Goal: Information Seeking & Learning: Learn about a topic

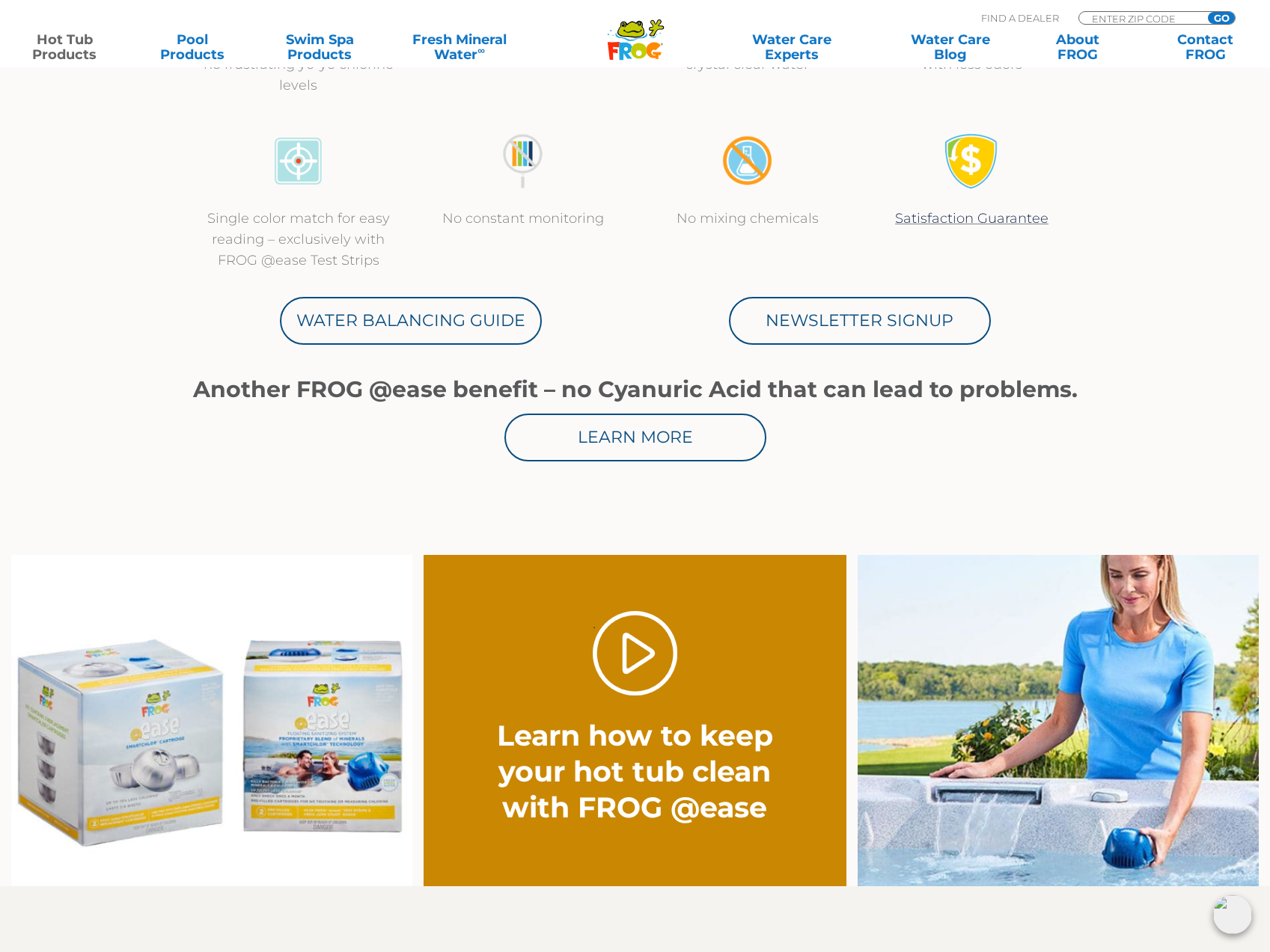
scroll to position [682, 0]
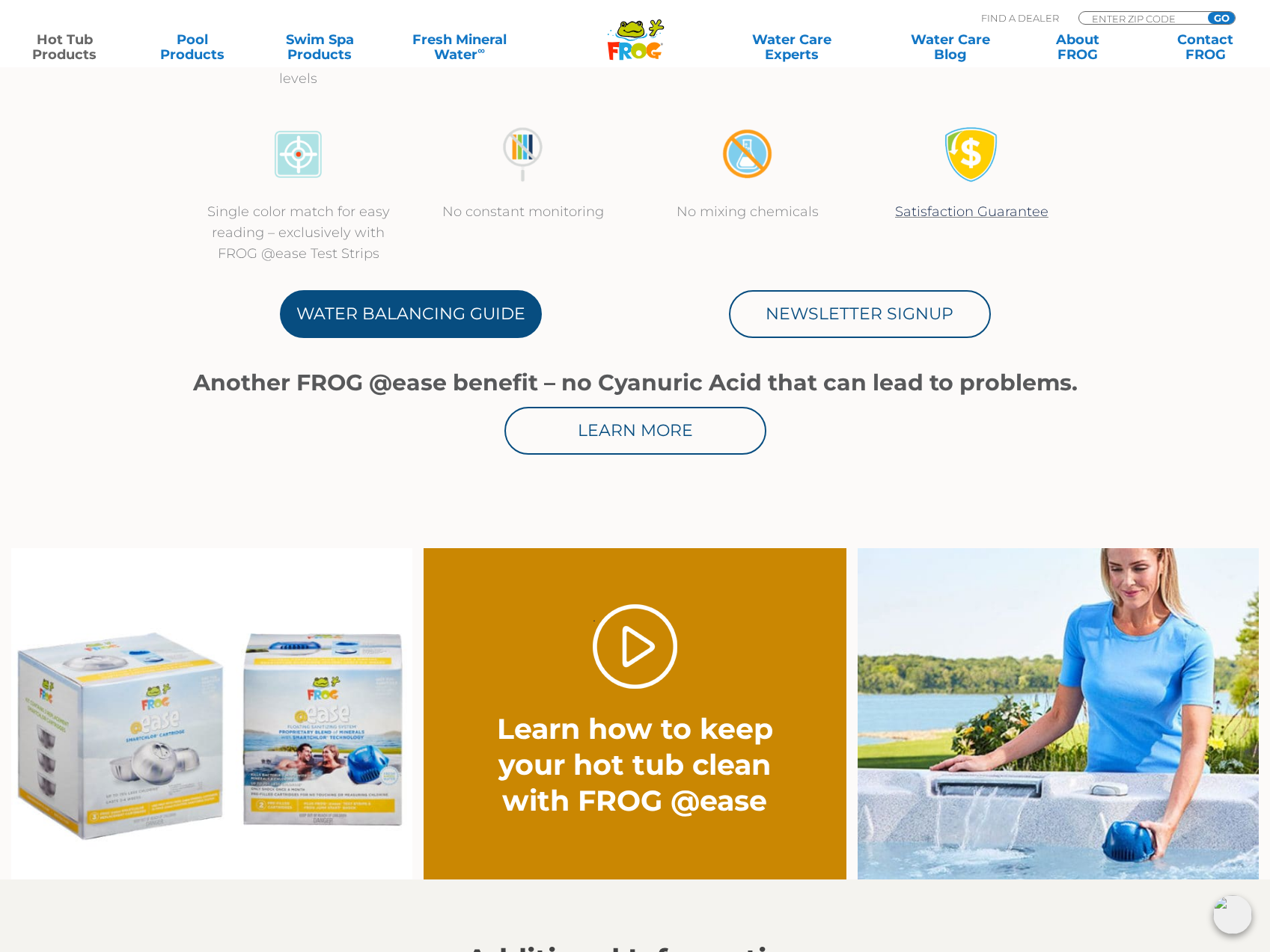
click at [386, 324] on link "Water Balancing Guide" at bounding box center [410, 313] width 262 height 48
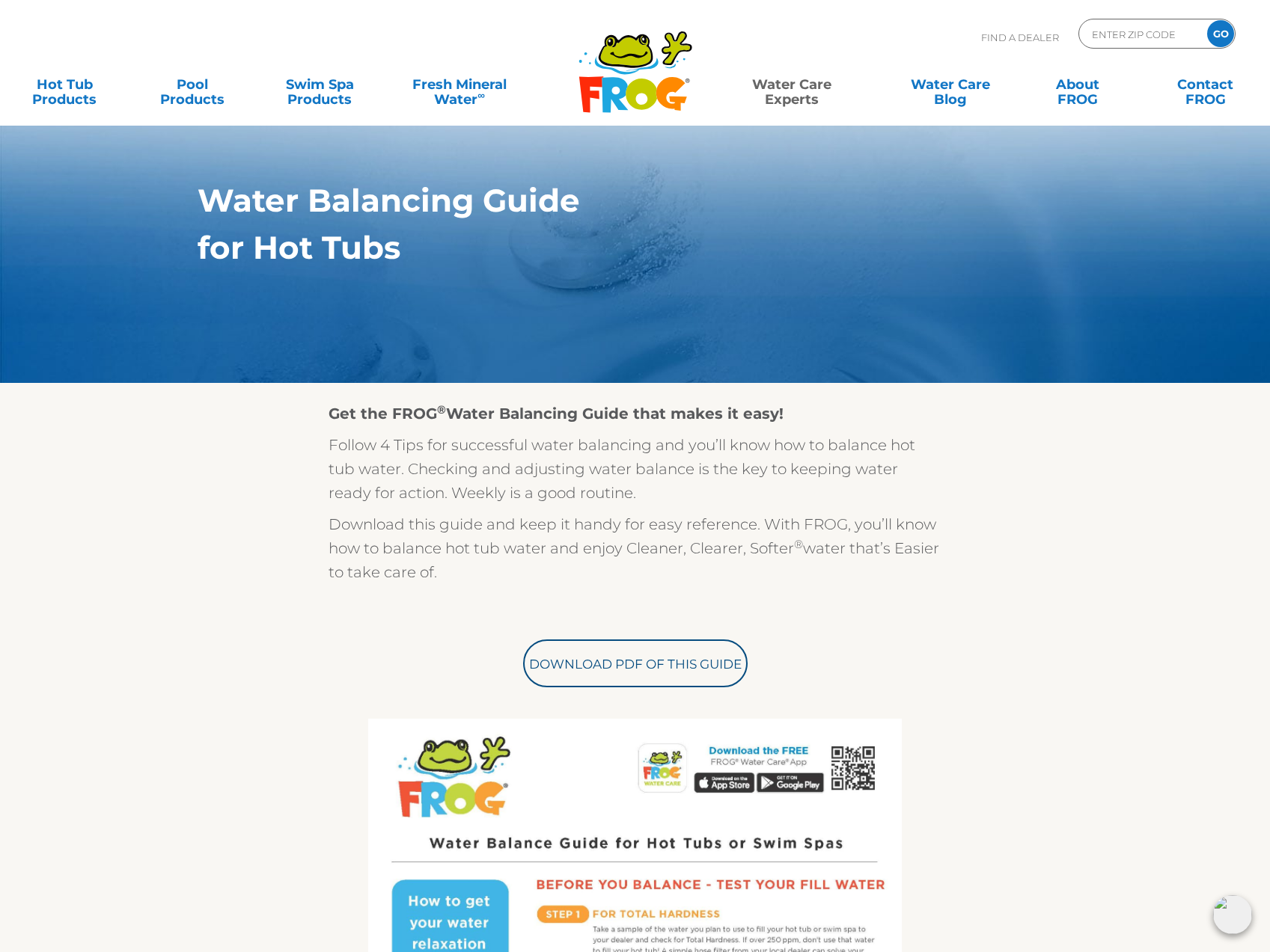
scroll to position [94, 0]
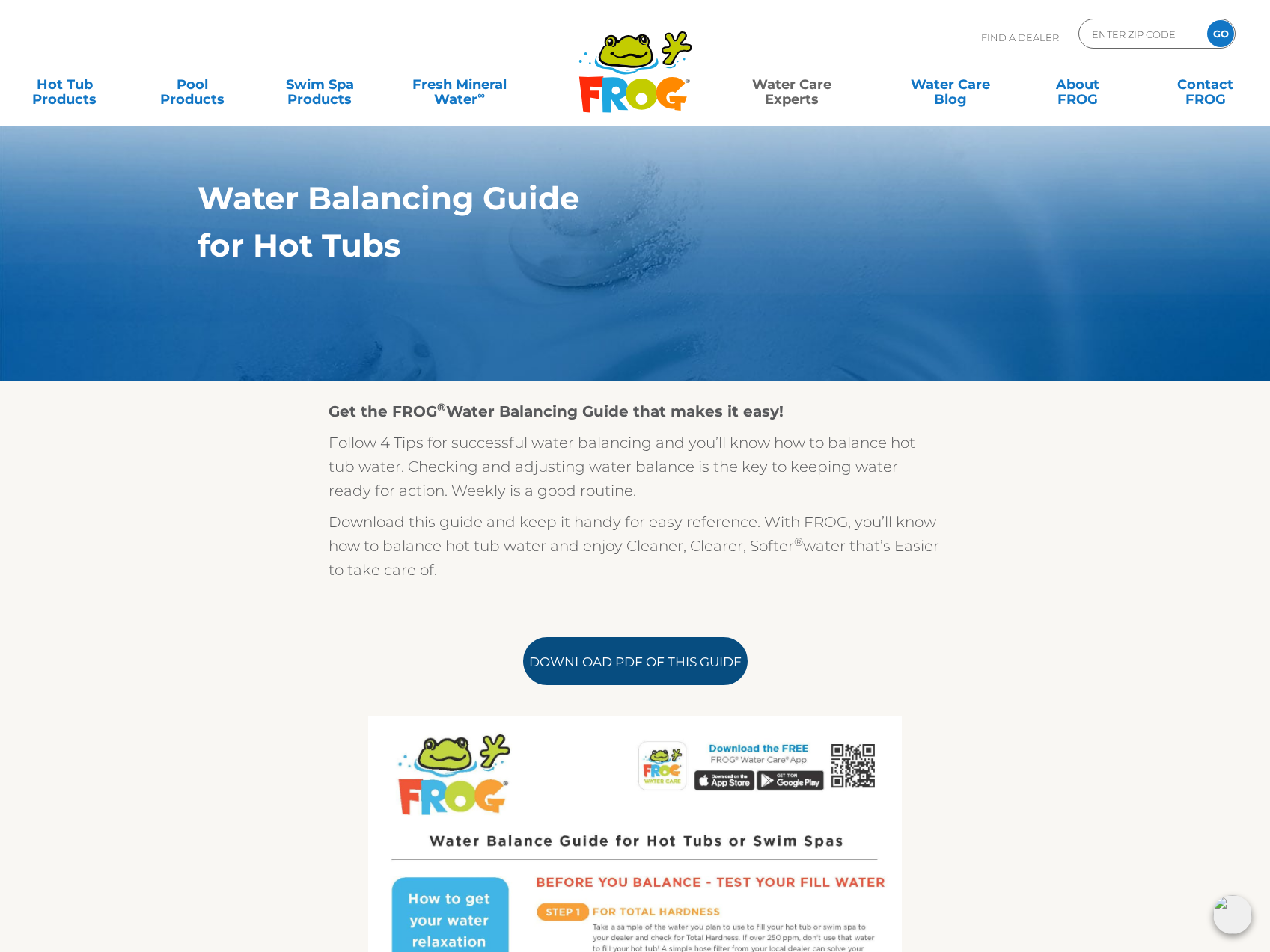
click at [633, 656] on link "Download PDF of this Guide" at bounding box center [635, 661] width 224 height 48
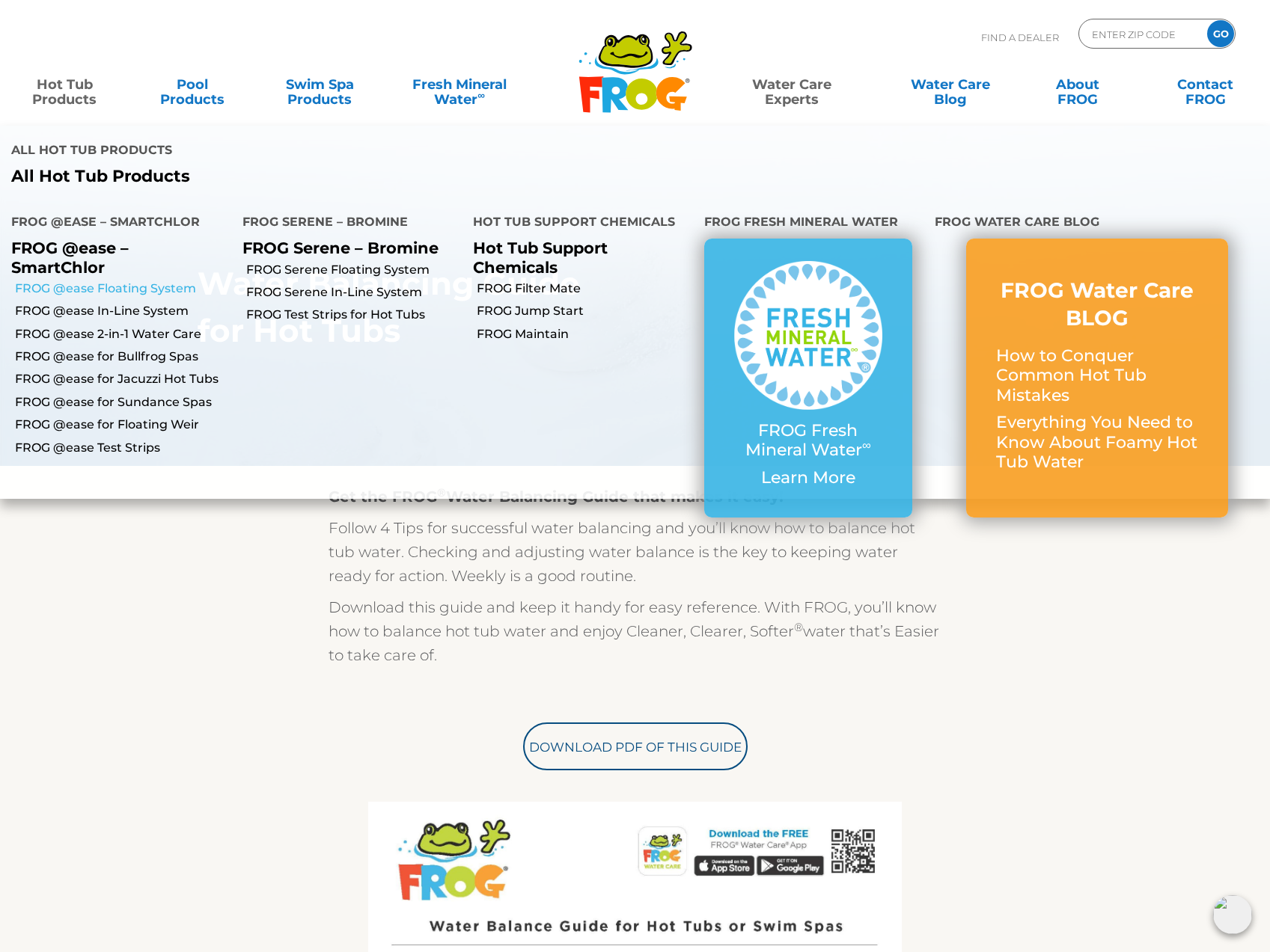
scroll to position [5, 0]
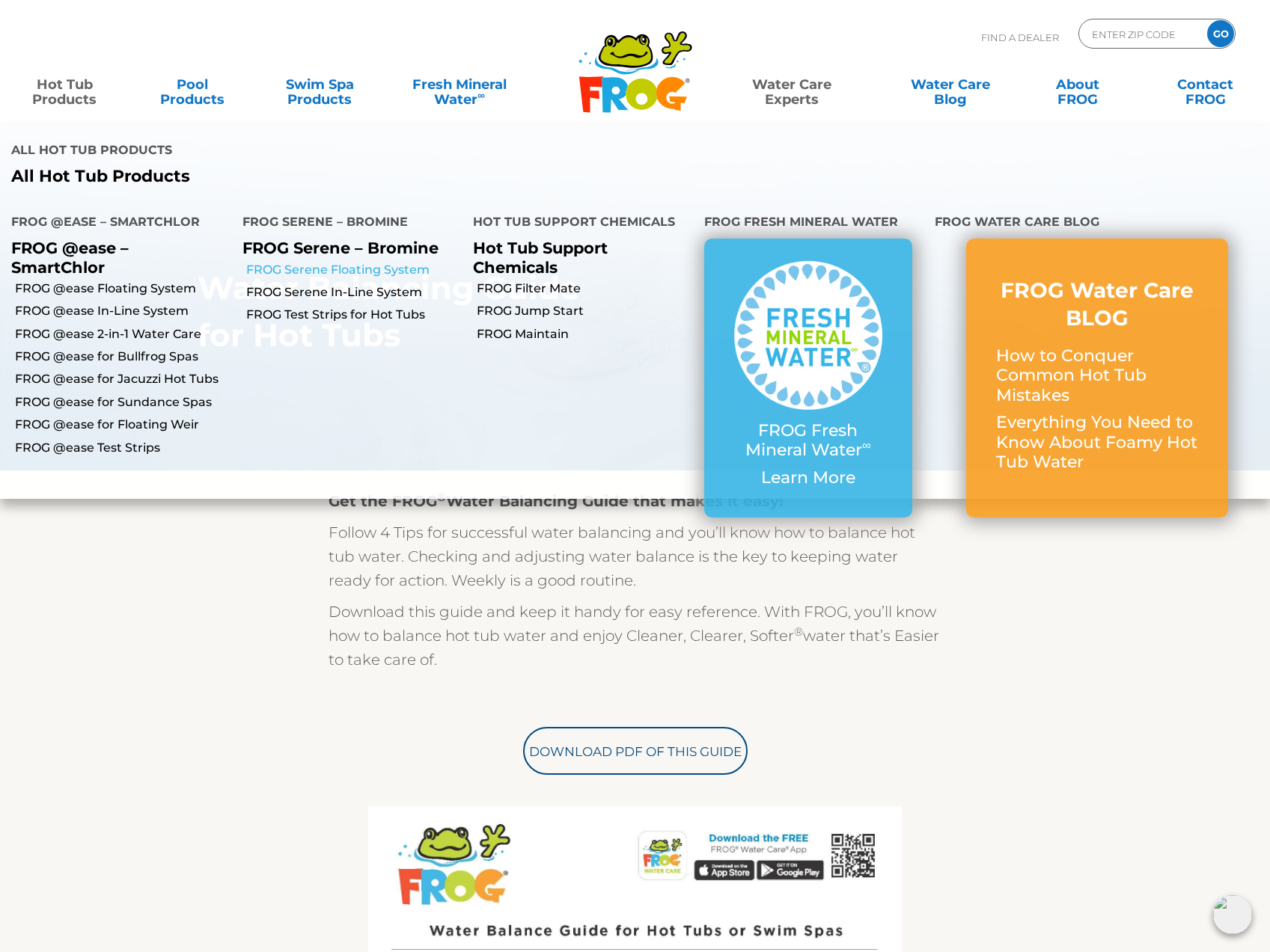
click at [342, 270] on link "FROG Serene Floating System" at bounding box center [354, 270] width 216 height 16
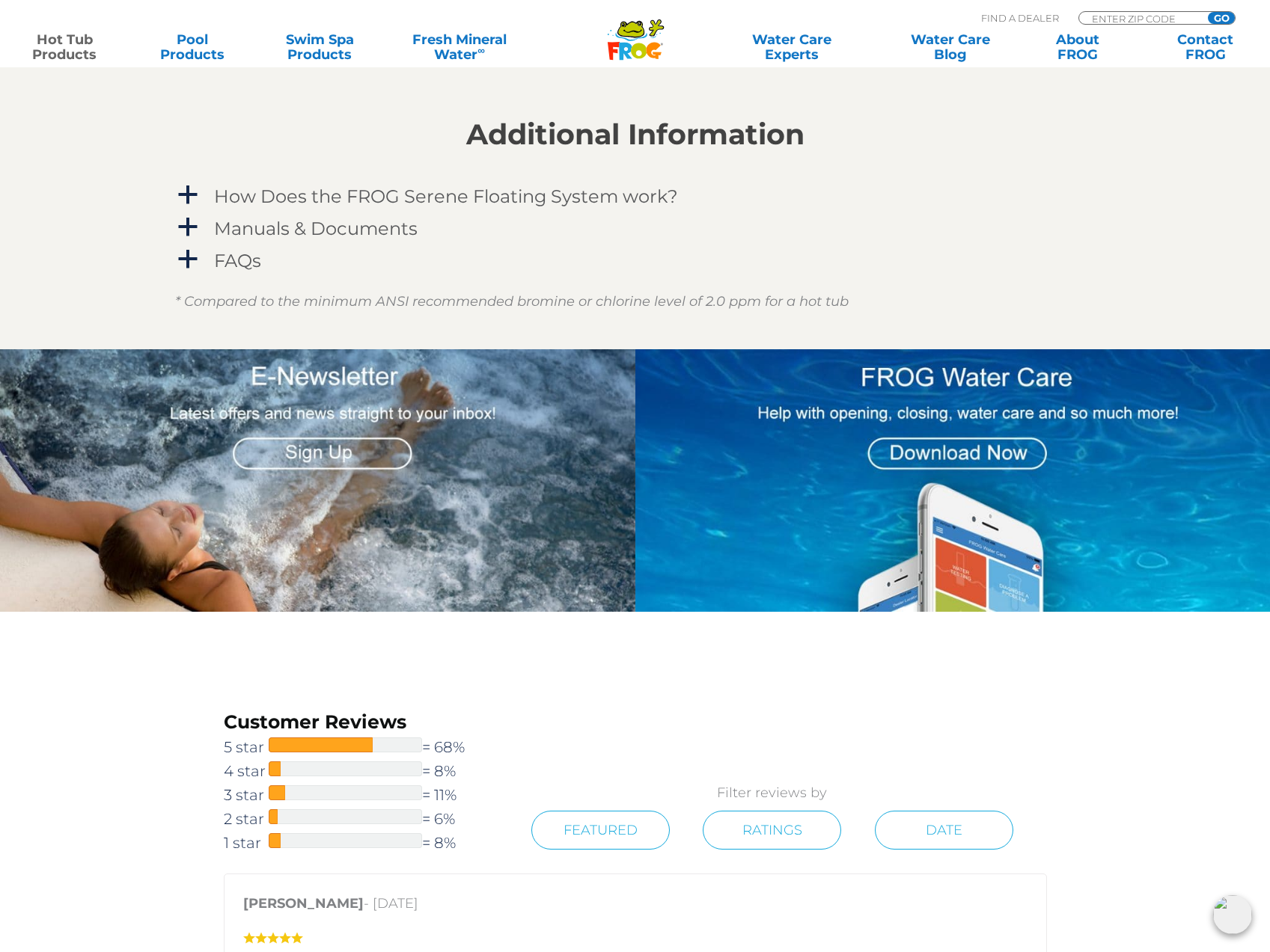
scroll to position [1355, 0]
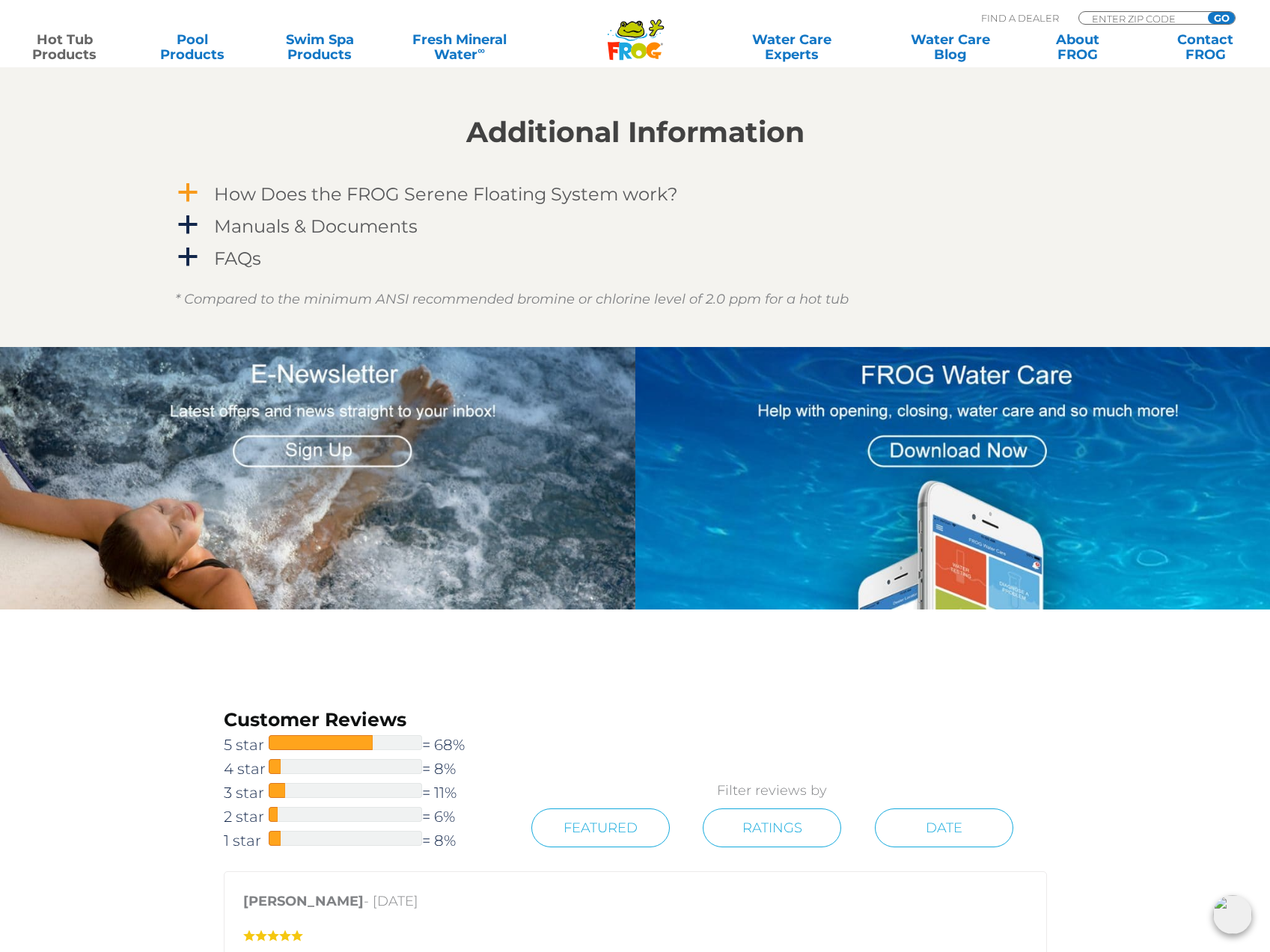
click at [193, 197] on span "a" at bounding box center [188, 193] width 23 height 23
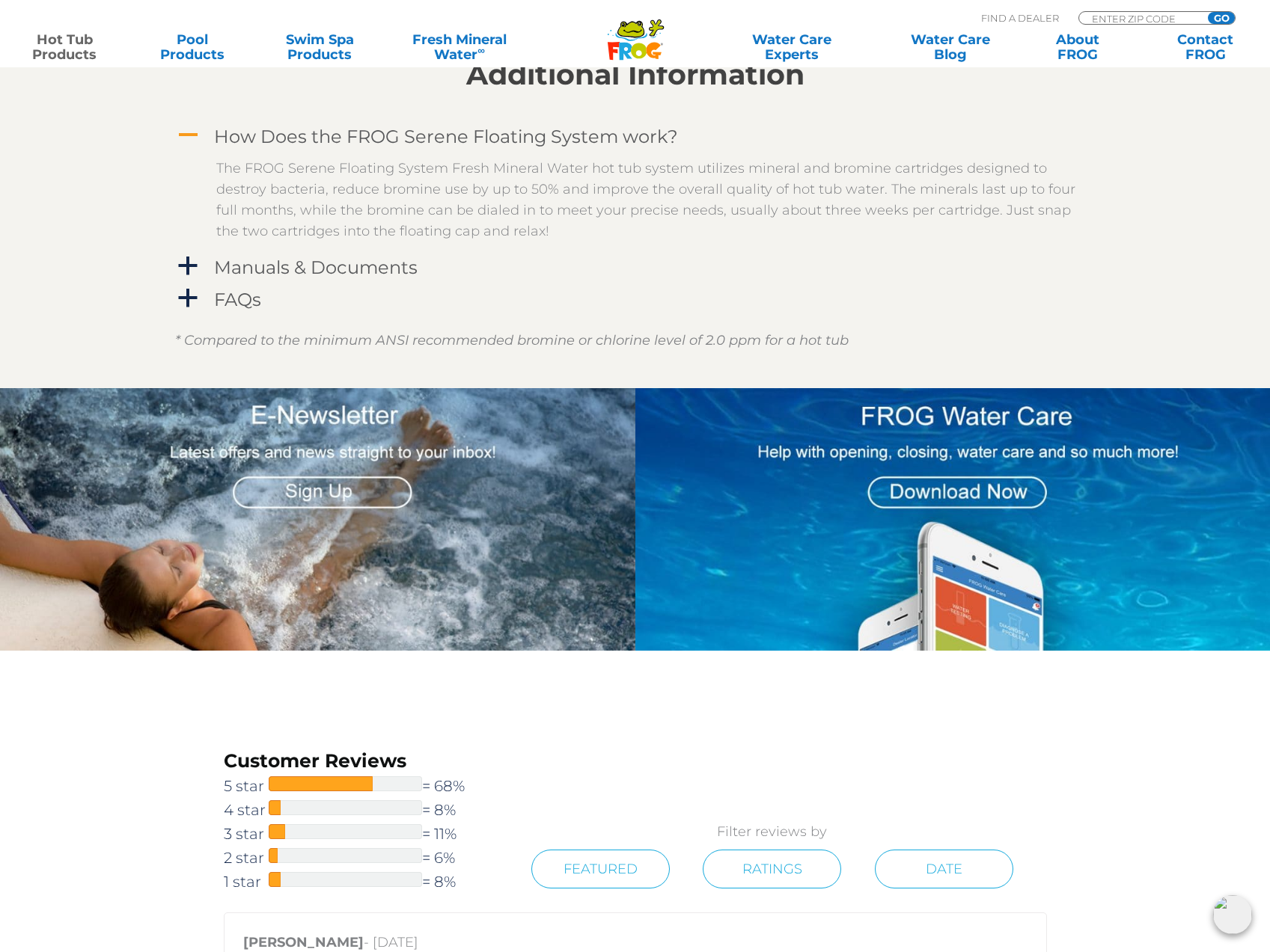
scroll to position [1413, 0]
click at [850, 549] on img at bounding box center [952, 519] width 635 height 262
